Goal: Register for event/course

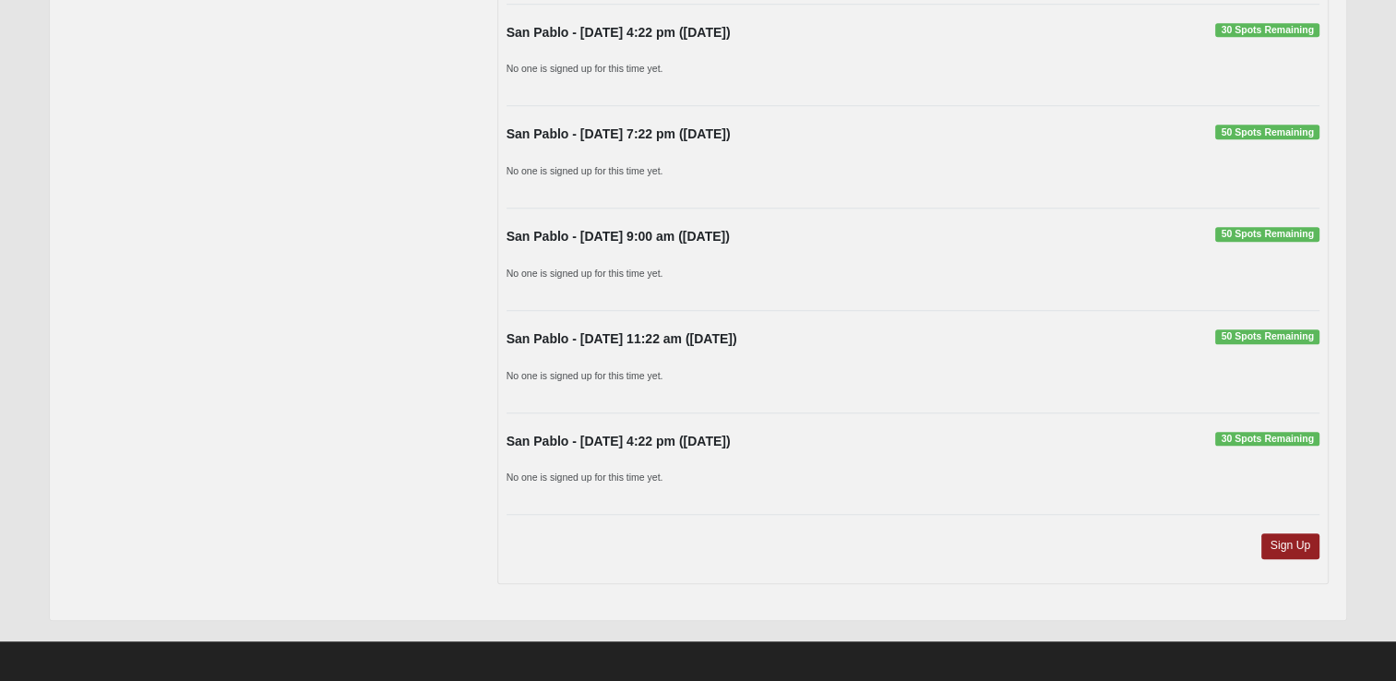
scroll to position [1472, 0]
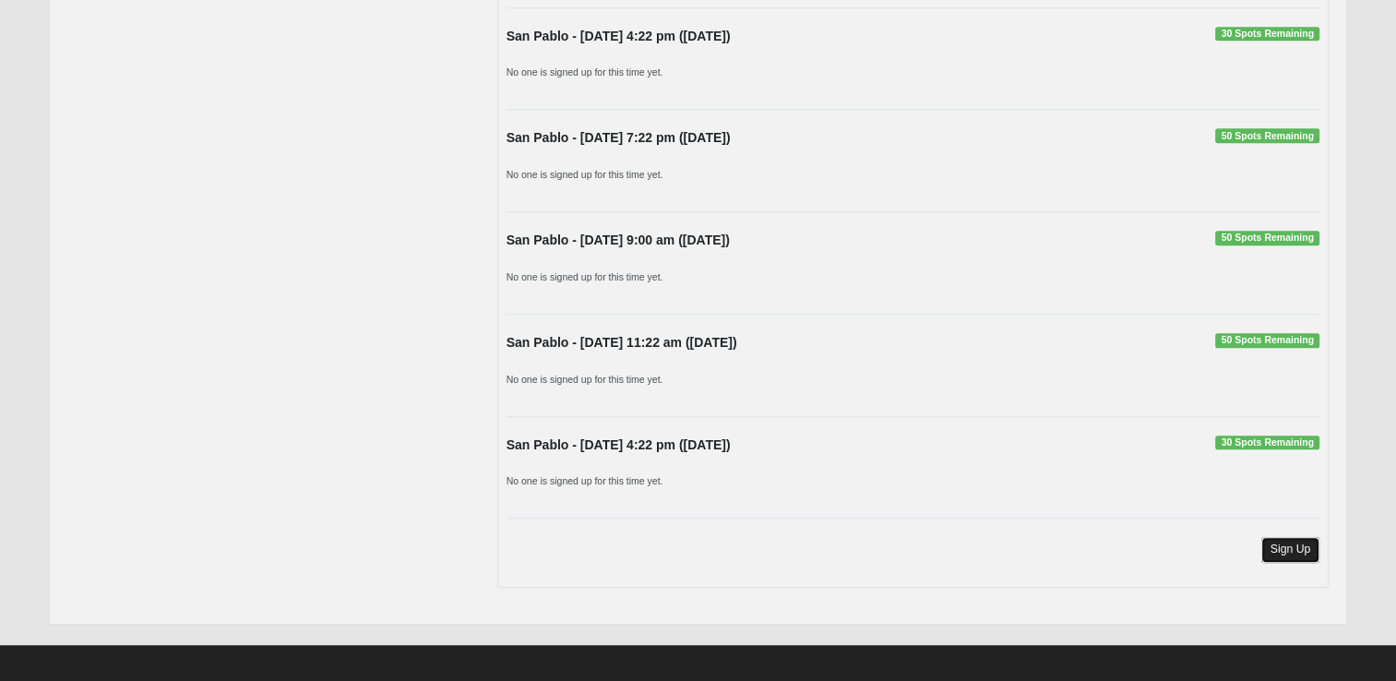
click at [1305, 549] on link "Sign Up" at bounding box center [1290, 549] width 59 height 25
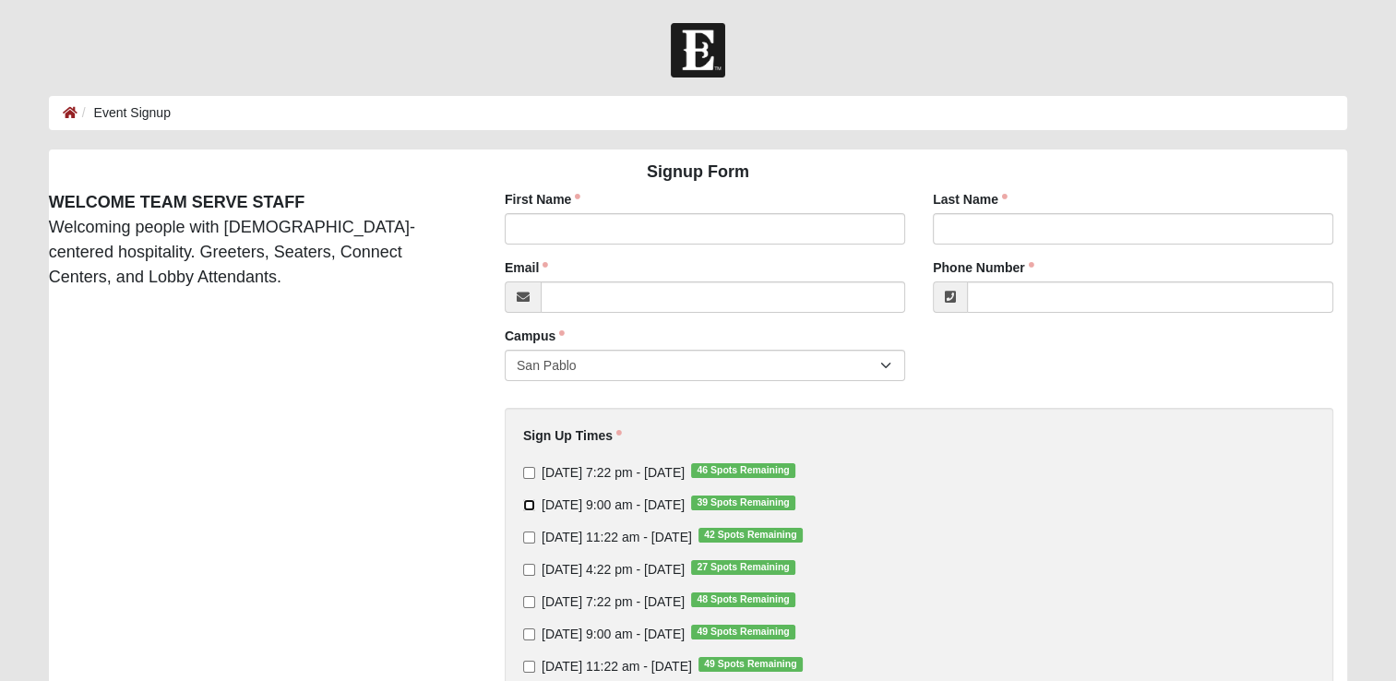
click at [524, 507] on input "[DATE] 9:00 am - [DATE] 39 Spots Remaining" at bounding box center [529, 505] width 12 height 12
checkbox input "true"
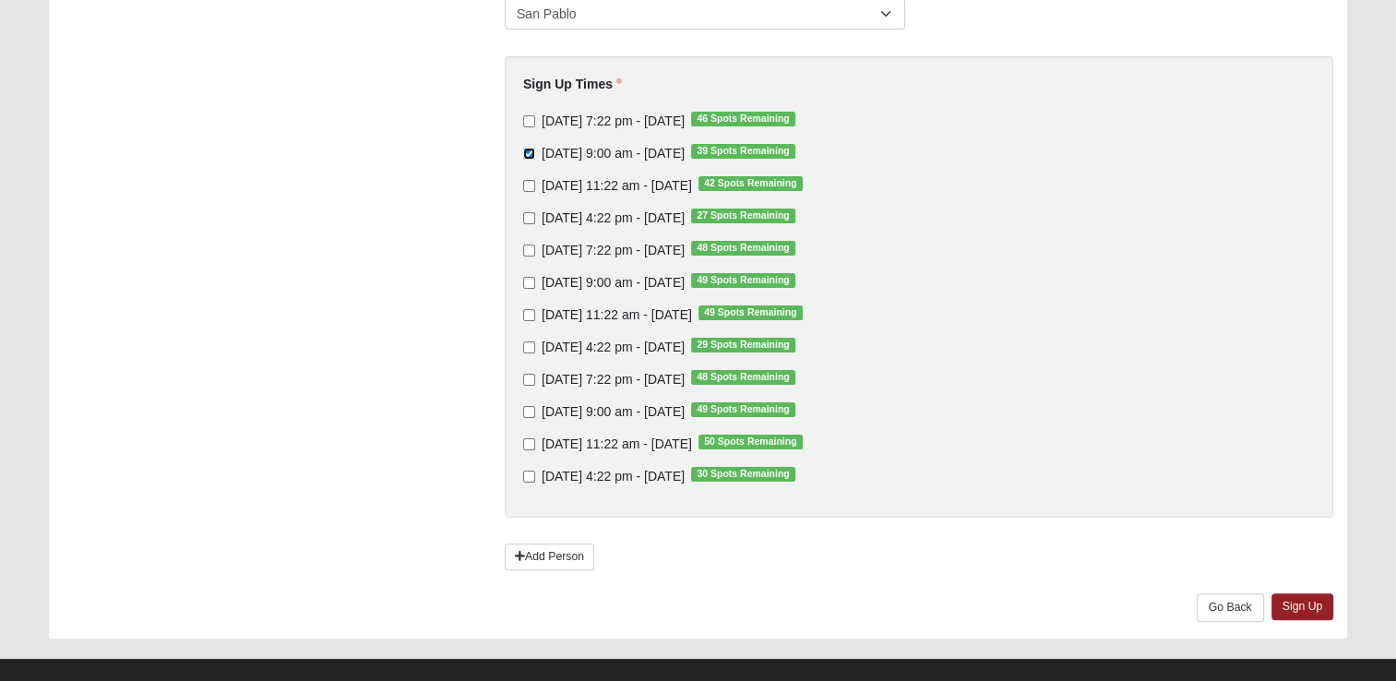
scroll to position [375, 0]
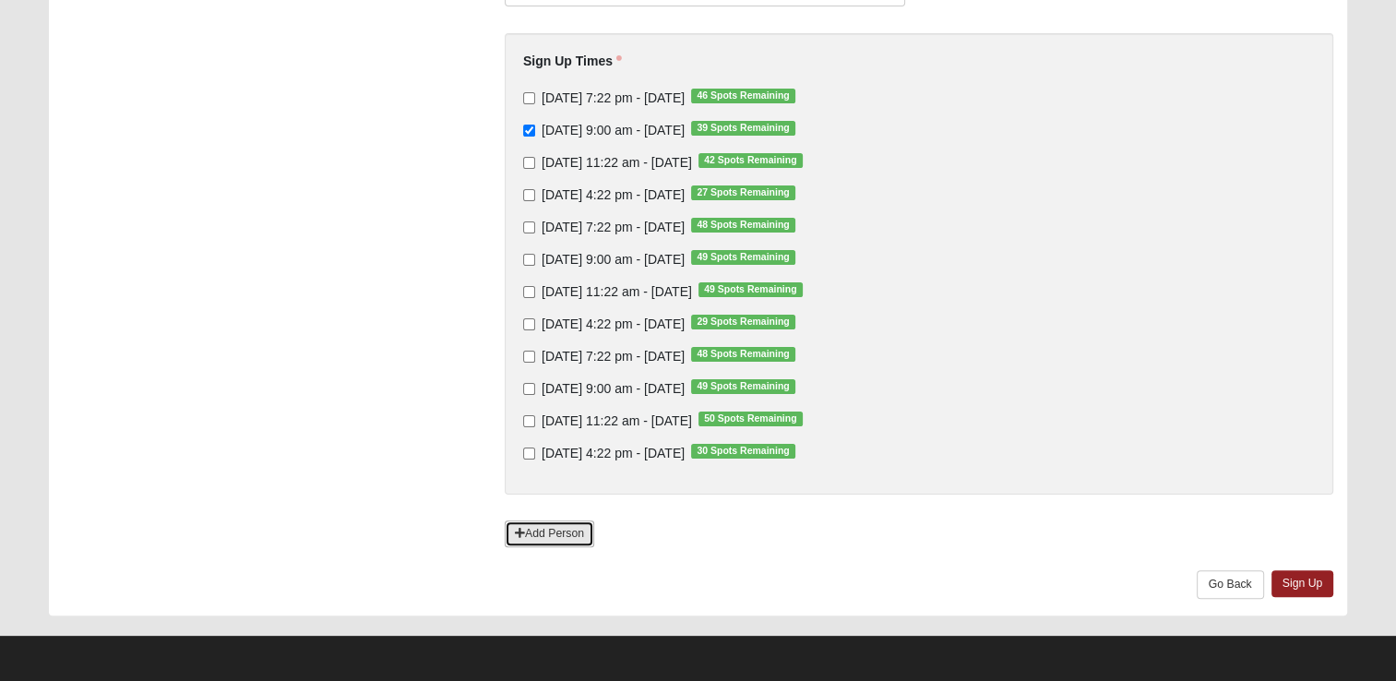
click at [546, 541] on link "Add Person" at bounding box center [549, 533] width 89 height 27
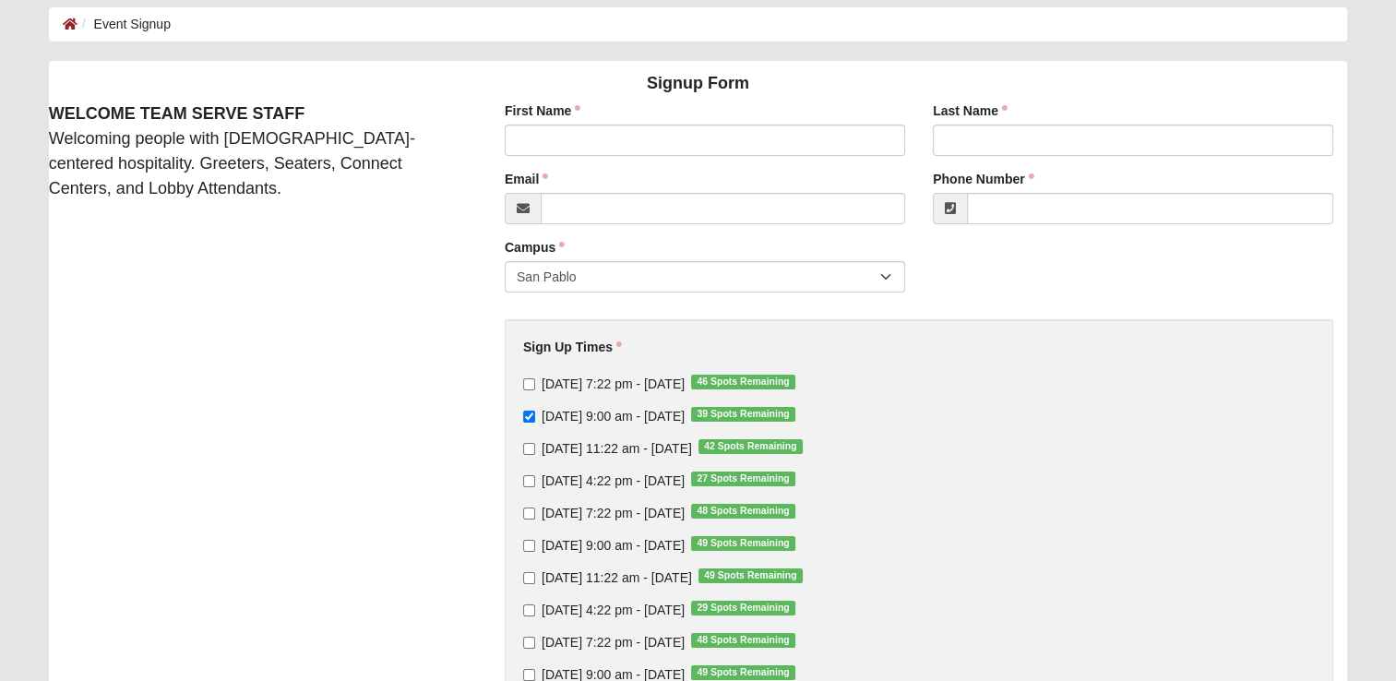
scroll to position [79, 0]
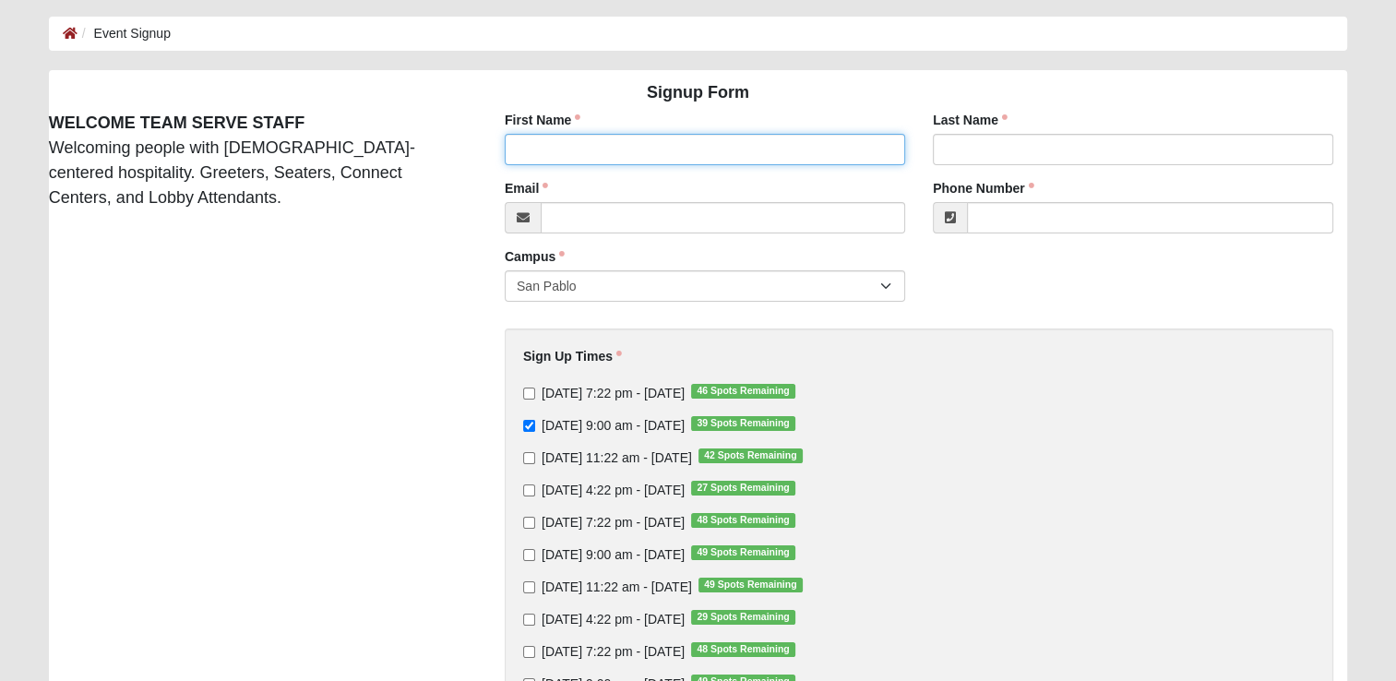
click at [529, 147] on input "First Name" at bounding box center [705, 149] width 400 height 31
type input "Jeffrey"
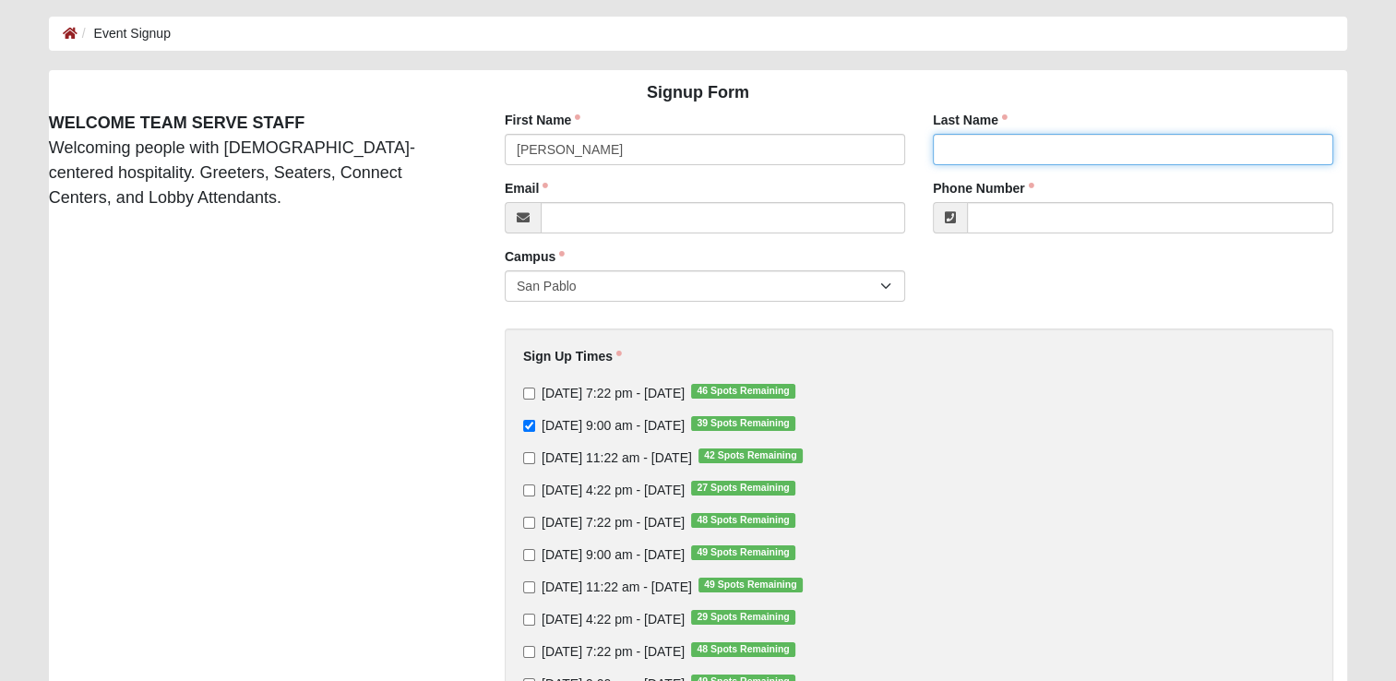
type input "Cosgrove"
type input "jr12inman@aol.com"
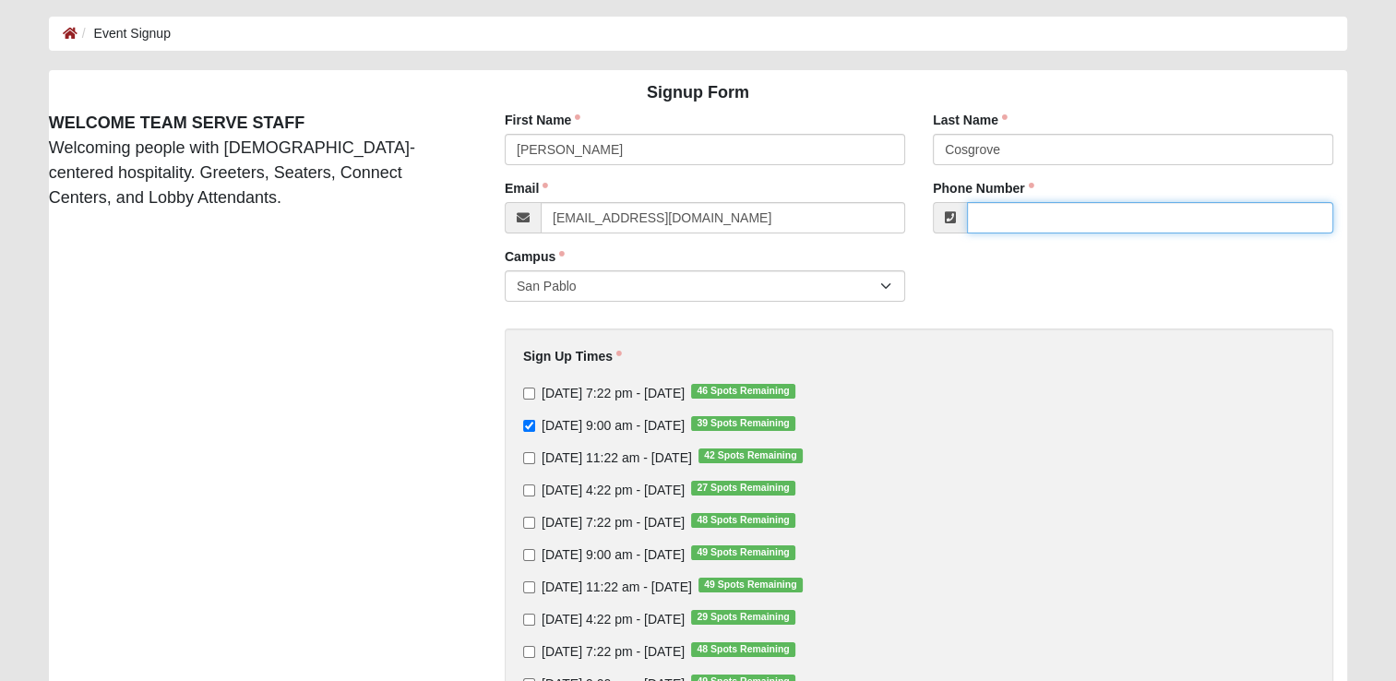
type input "(904) 923-5879"
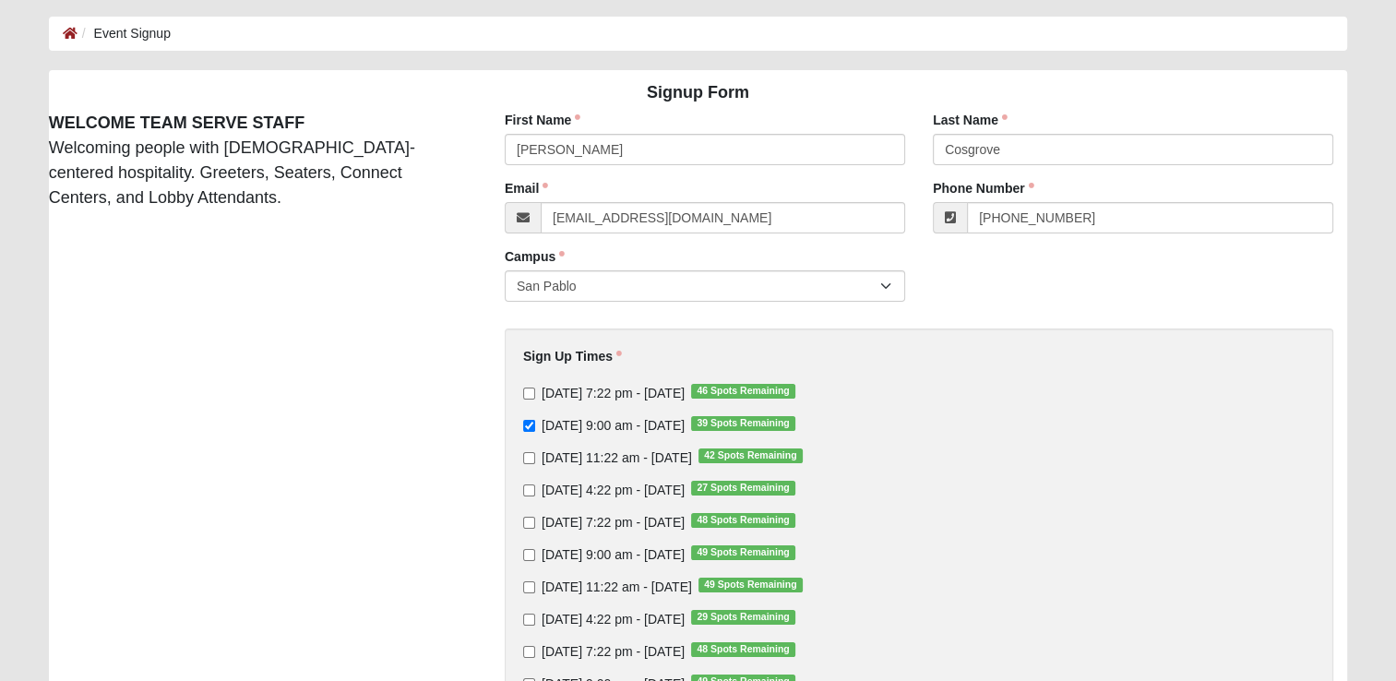
type input "Pamela"
type input "Cosgrove"
type input "pamela.cosgrove@comcast.net"
type input "(904) 635-2656"
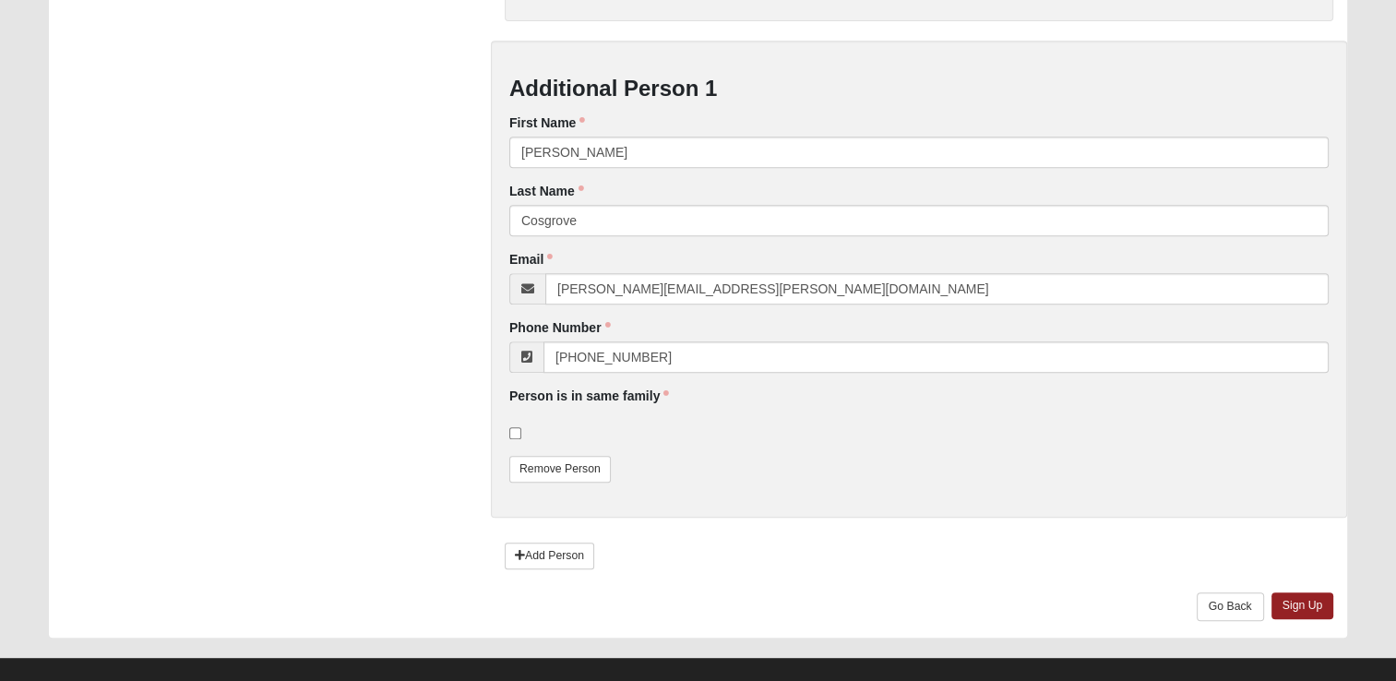
scroll to position [869, 0]
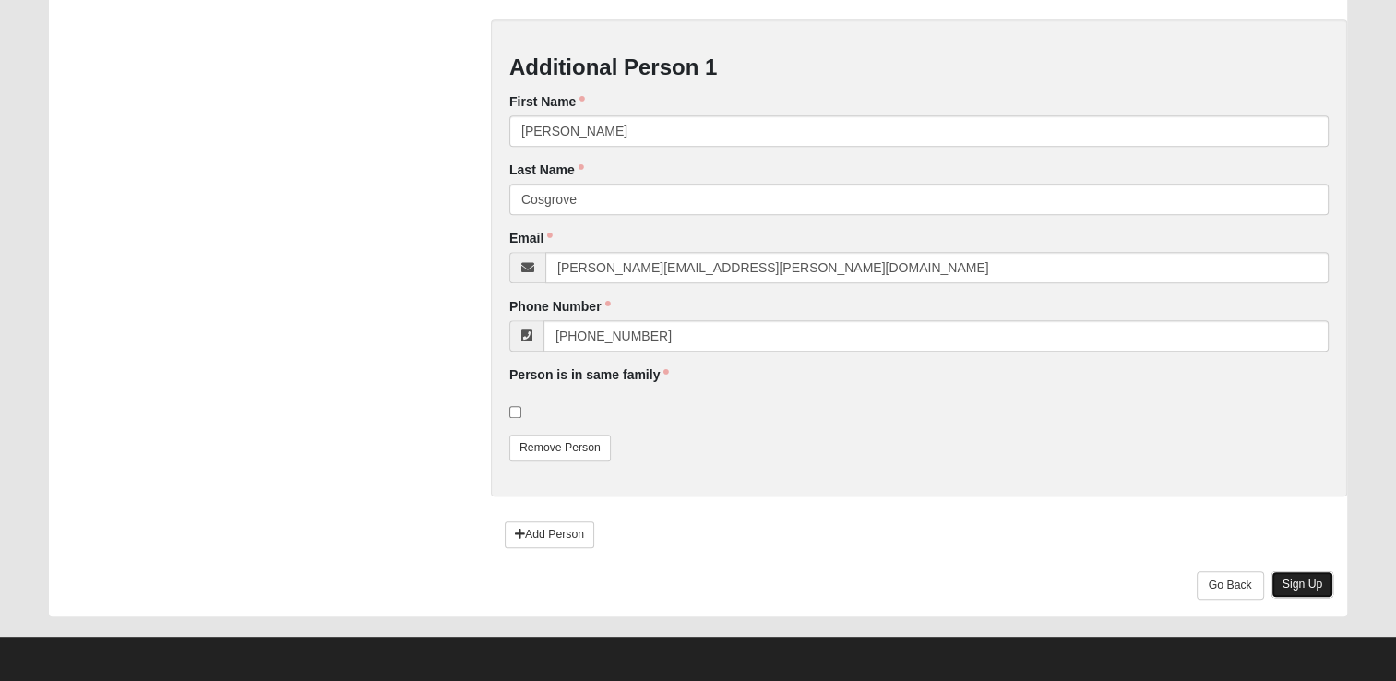
click at [1310, 587] on link "Sign Up" at bounding box center [1302, 584] width 63 height 27
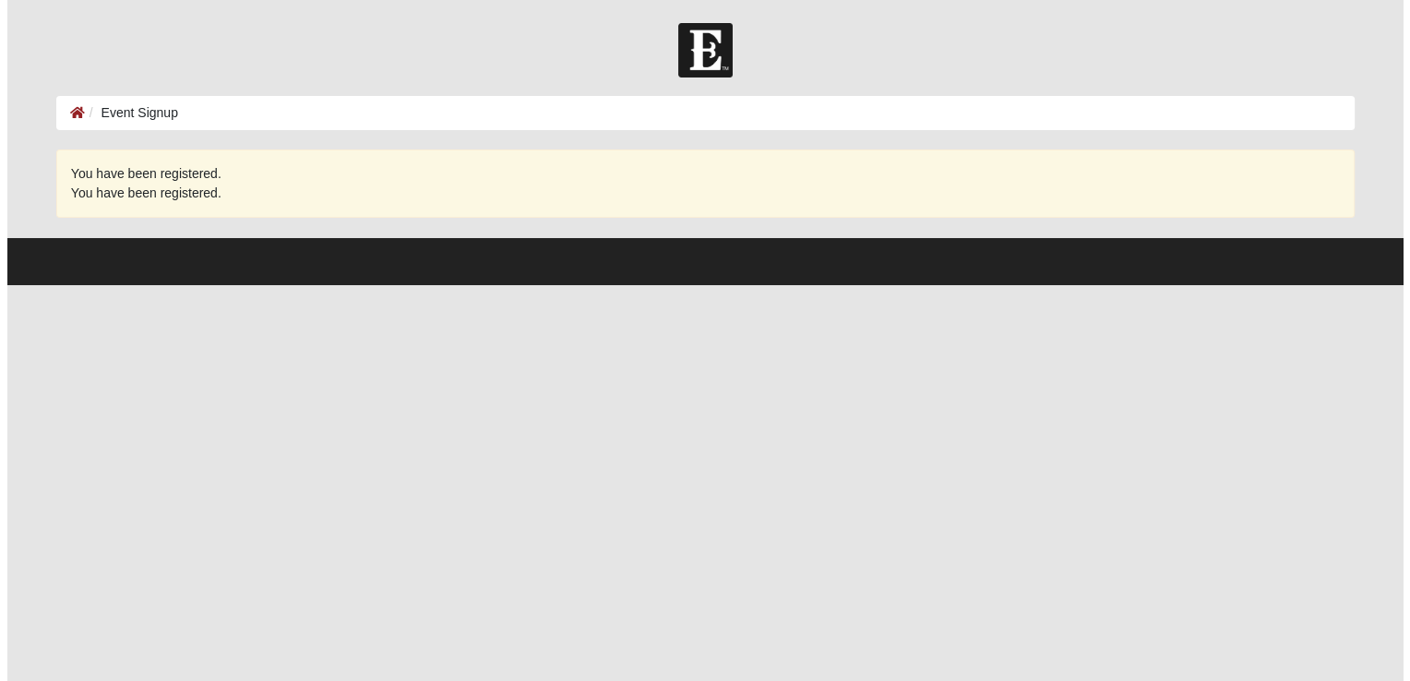
scroll to position [0, 0]
